Goal: Information Seeking & Learning: Learn about a topic

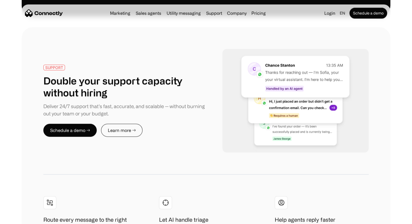
scroll to position [973, 0]
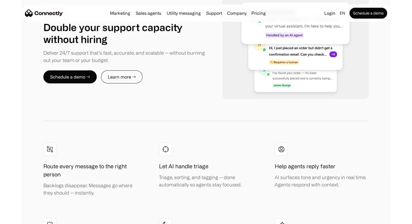
click at [141, 17] on nav "Marketing Sales agents Utility messaging Support Company About us Careers Conta…" at bounding box center [206, 13] width 362 height 11
click at [147, 18] on nav "Marketing Sales agents Utility messaging Support Company About us Careers Conta…" at bounding box center [206, 13] width 362 height 11
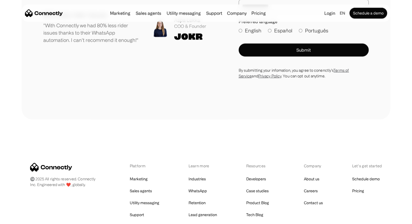
scroll to position [3003, 0]
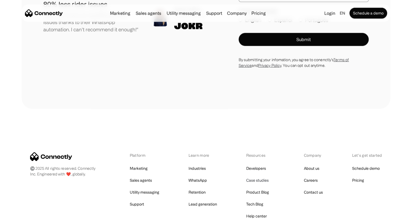
click at [258, 176] on link "Case studies" at bounding box center [257, 180] width 22 height 8
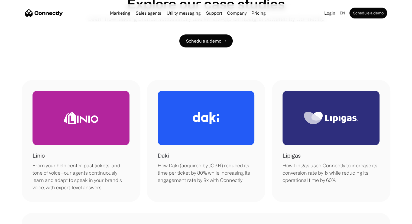
scroll to position [32, 0]
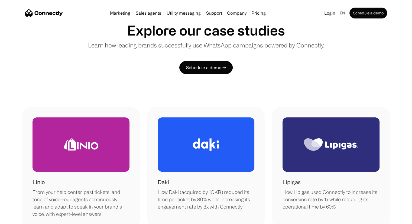
click at [286, 143] on div at bounding box center [330, 144] width 97 height 54
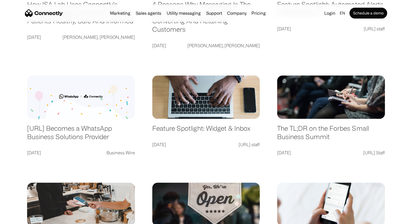
scroll to position [636, 0]
